Goal: Task Accomplishment & Management: Complete application form

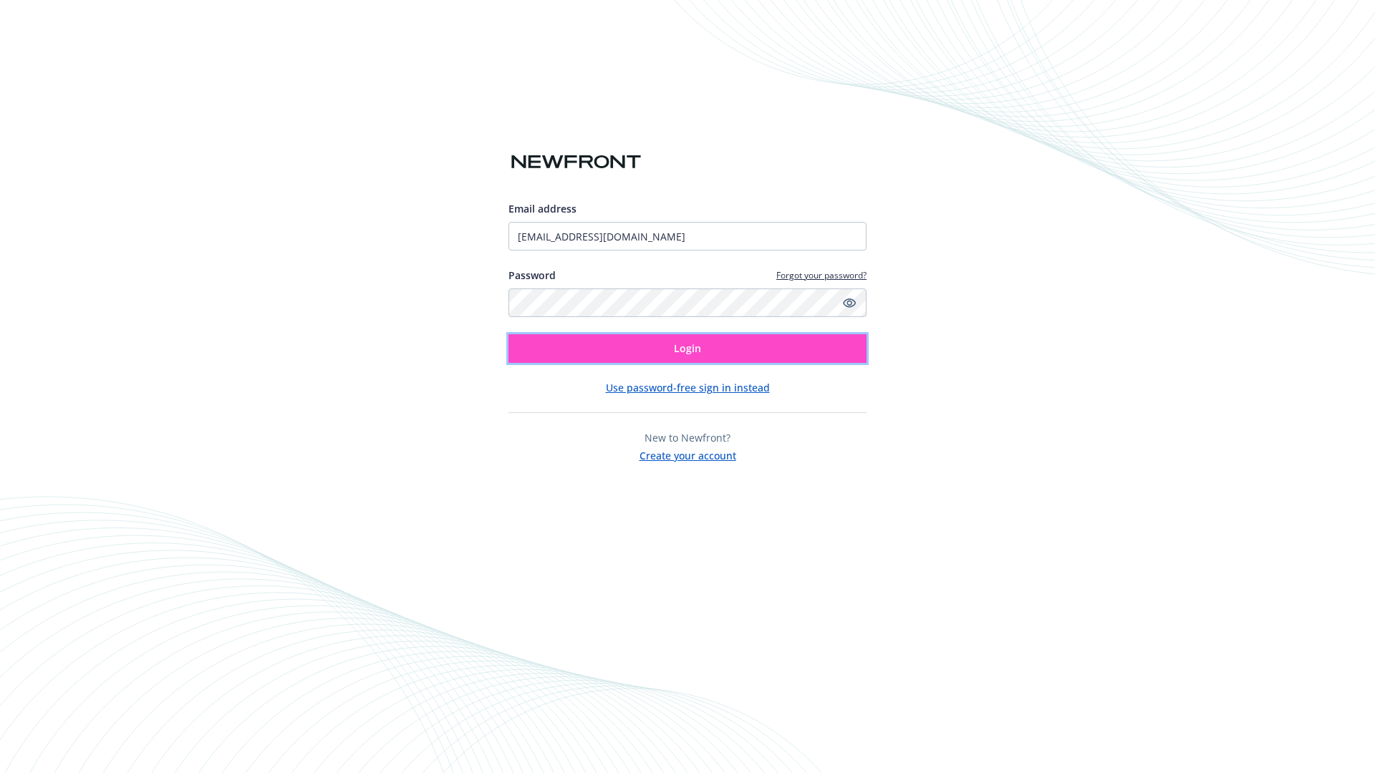
click at [687, 349] on span "Login" at bounding box center [687, 348] width 27 height 14
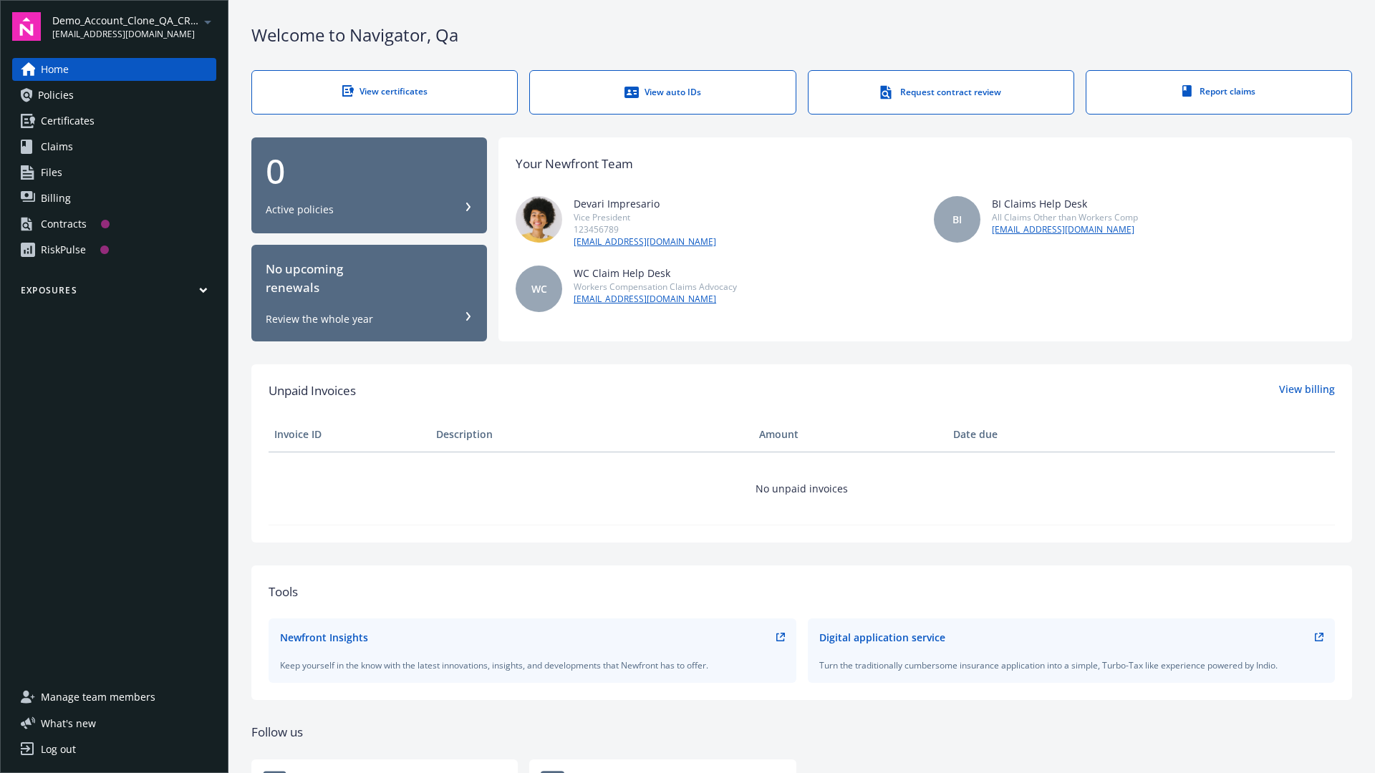
click at [134, 26] on span "Demo_Account_Clone_QA_CR_Tests_Prospect" at bounding box center [125, 20] width 147 height 15
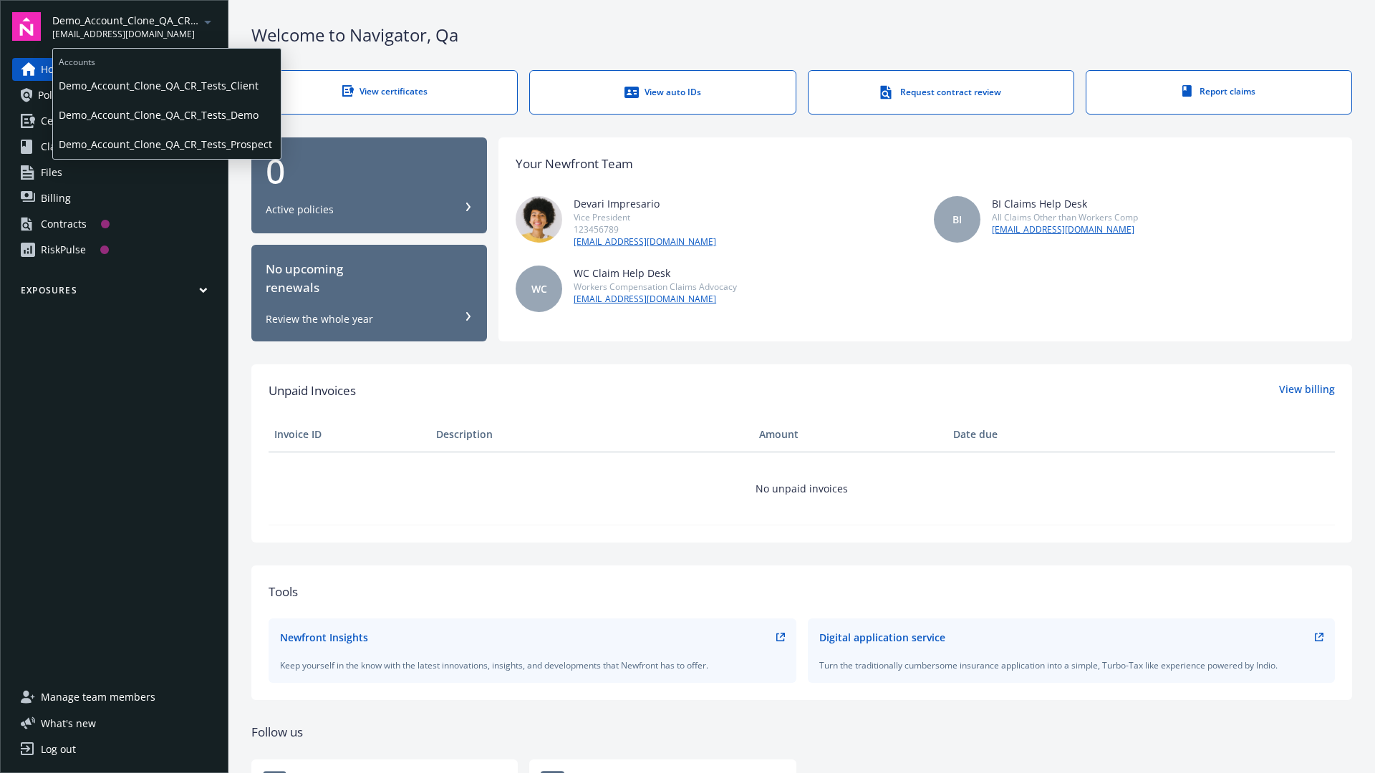
click at [165, 85] on span "Demo_Account_Clone_QA_CR_Tests_Client" at bounding box center [167, 85] width 216 height 29
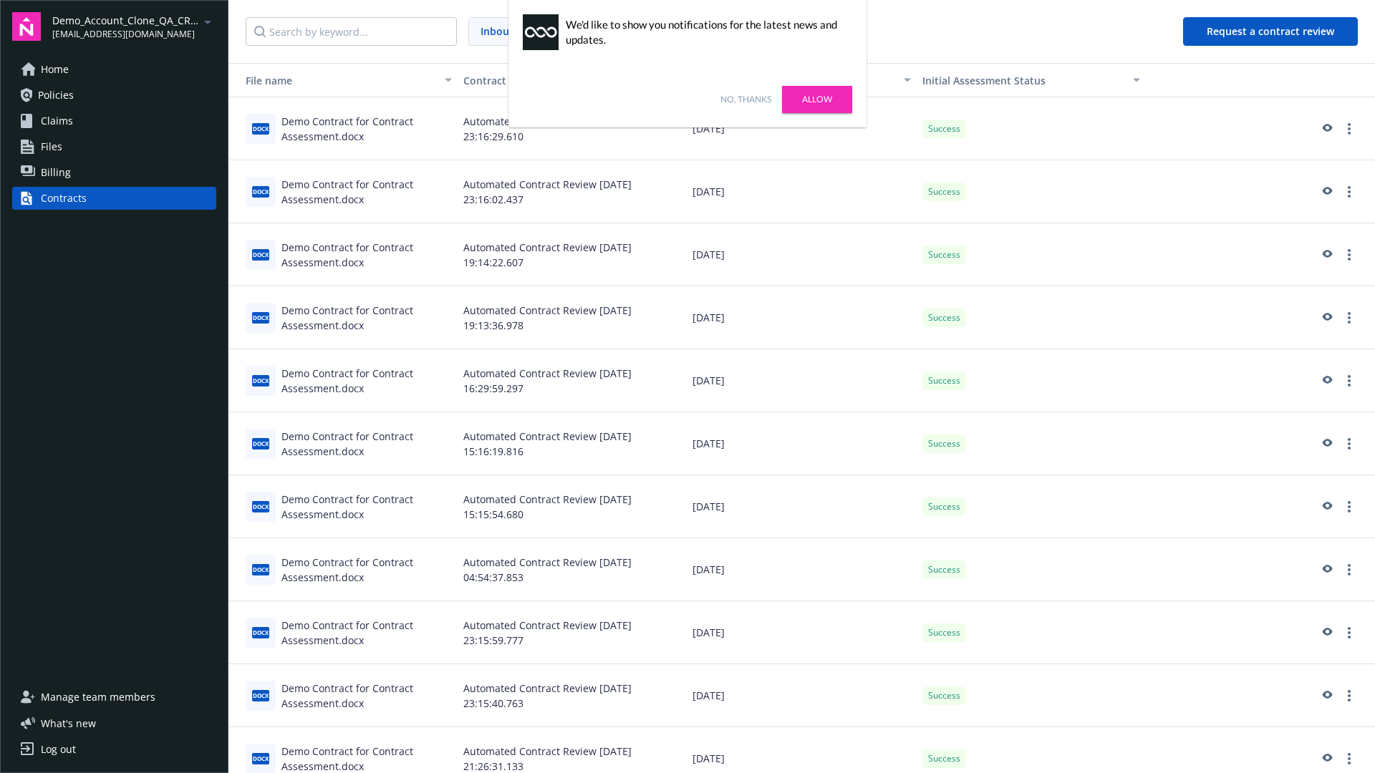
click at [745, 100] on link "No, thanks" at bounding box center [745, 99] width 51 height 13
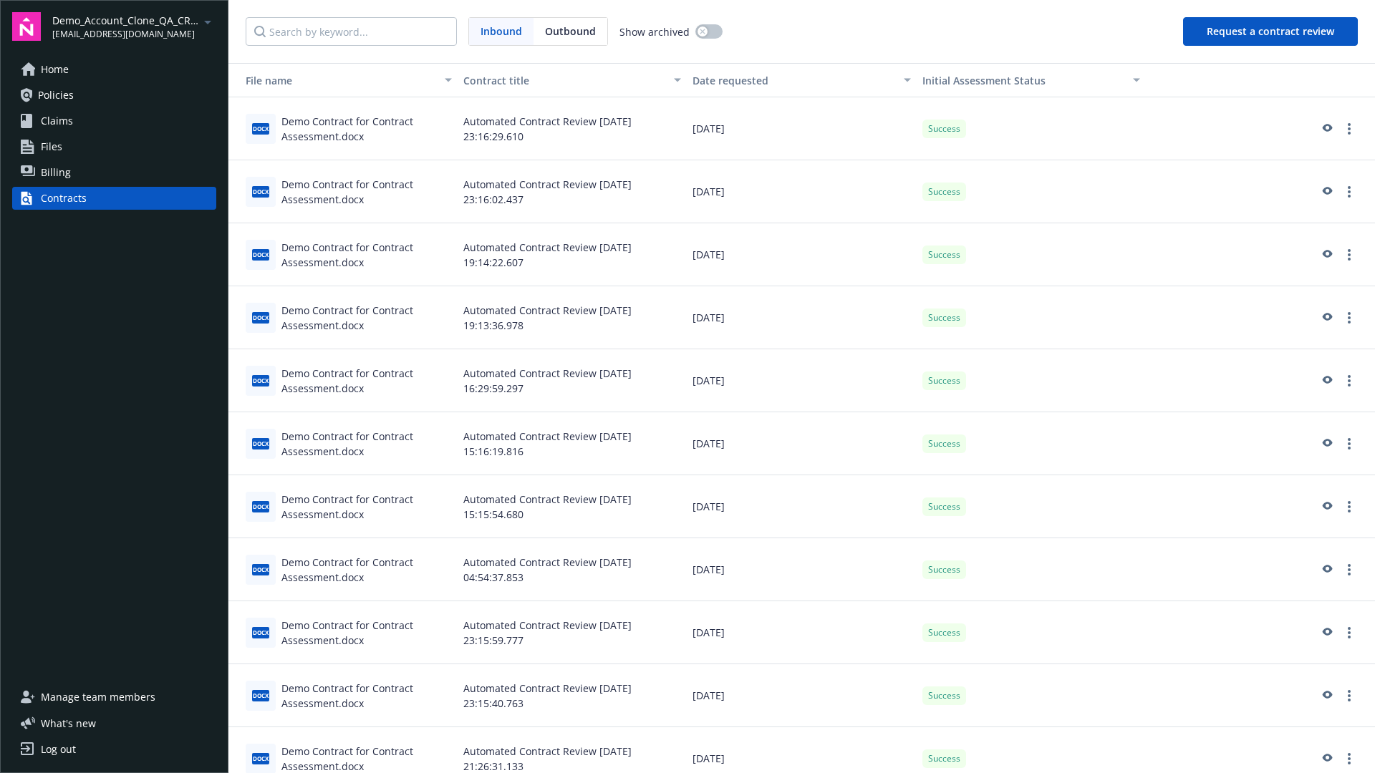
click at [1271, 32] on button "Request a contract review" at bounding box center [1270, 31] width 175 height 29
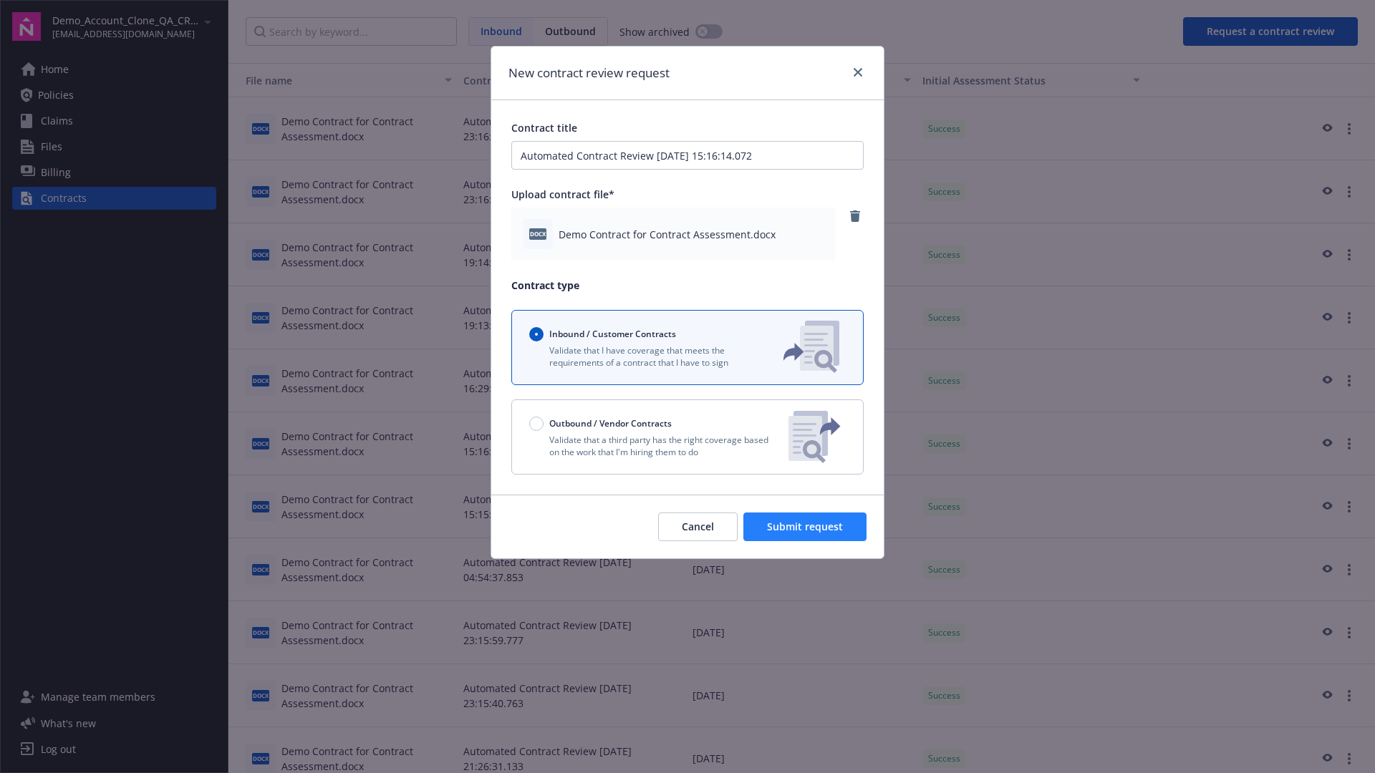
type input "Automated Contract Review [DATE] 15:16:14.072"
click at [805, 527] on span "Submit request" at bounding box center [805, 527] width 76 height 14
